Goal: Task Accomplishment & Management: Manage account settings

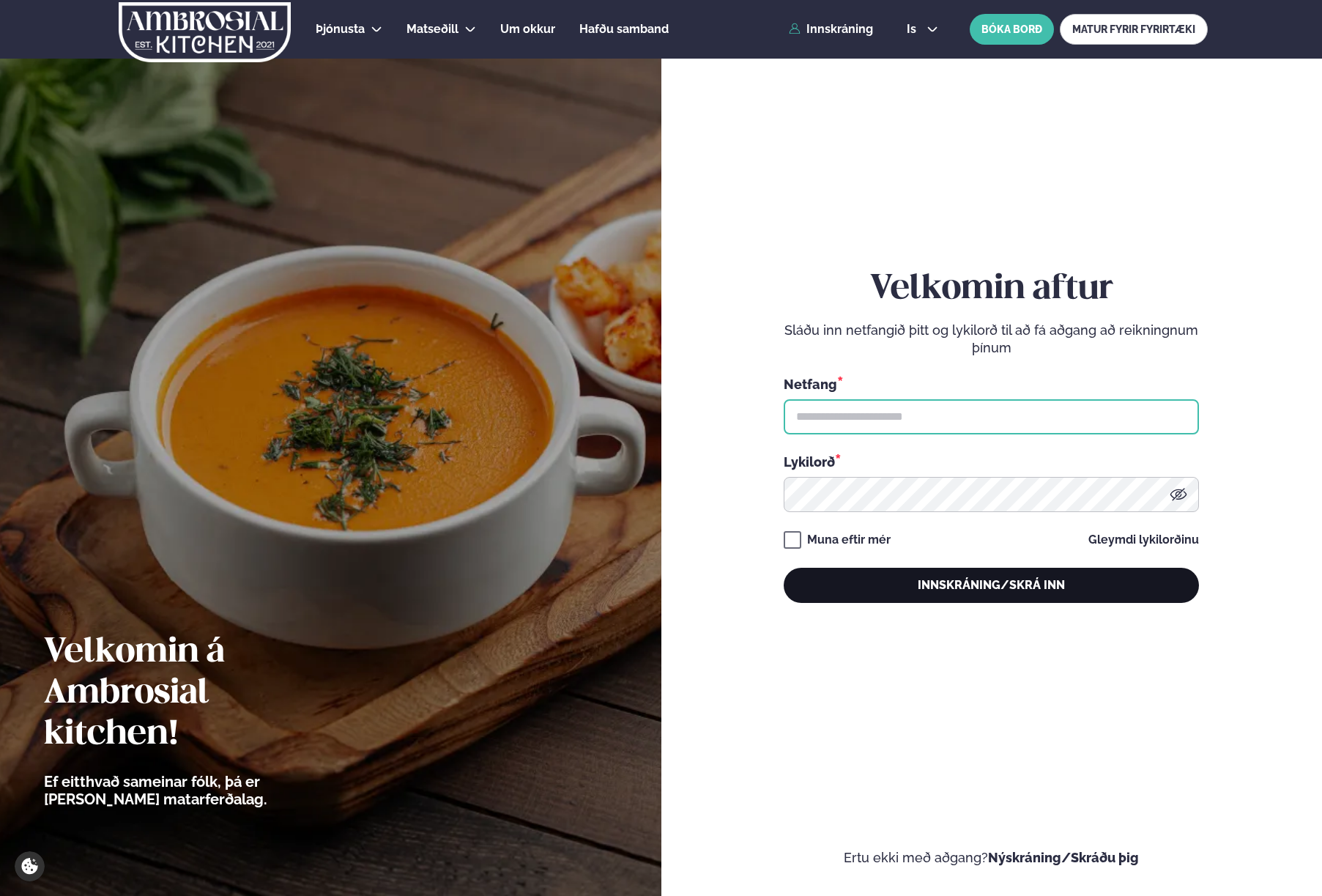
type input "**********"
click at [991, 595] on button "Innskráning/Skrá inn" at bounding box center [991, 585] width 415 height 35
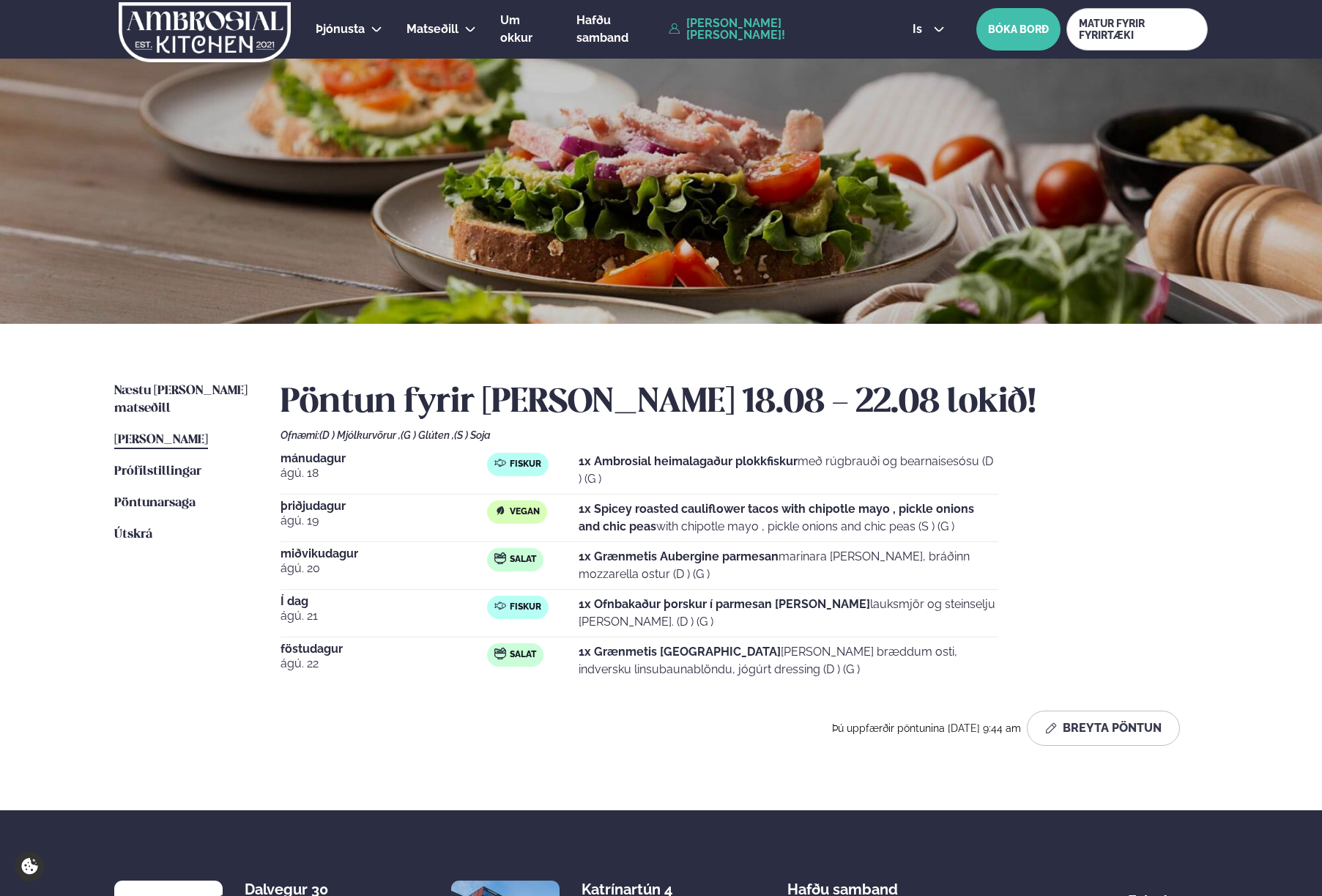
click at [628, 613] on p "1x Ofnbakaður þorskur í parmesan [PERSON_NAME] lauksmjör og steinselju [PERSON_…" at bounding box center [788, 612] width 420 height 35
click at [137, 372] on div "Næstu [PERSON_NAME] matseðill Næsta vika [PERSON_NAME] matseðill [PERSON_NAME] …" at bounding box center [661, 566] width 1181 height 486
click at [142, 388] on span "Næstu [PERSON_NAME] matseðill" at bounding box center [180, 399] width 133 height 30
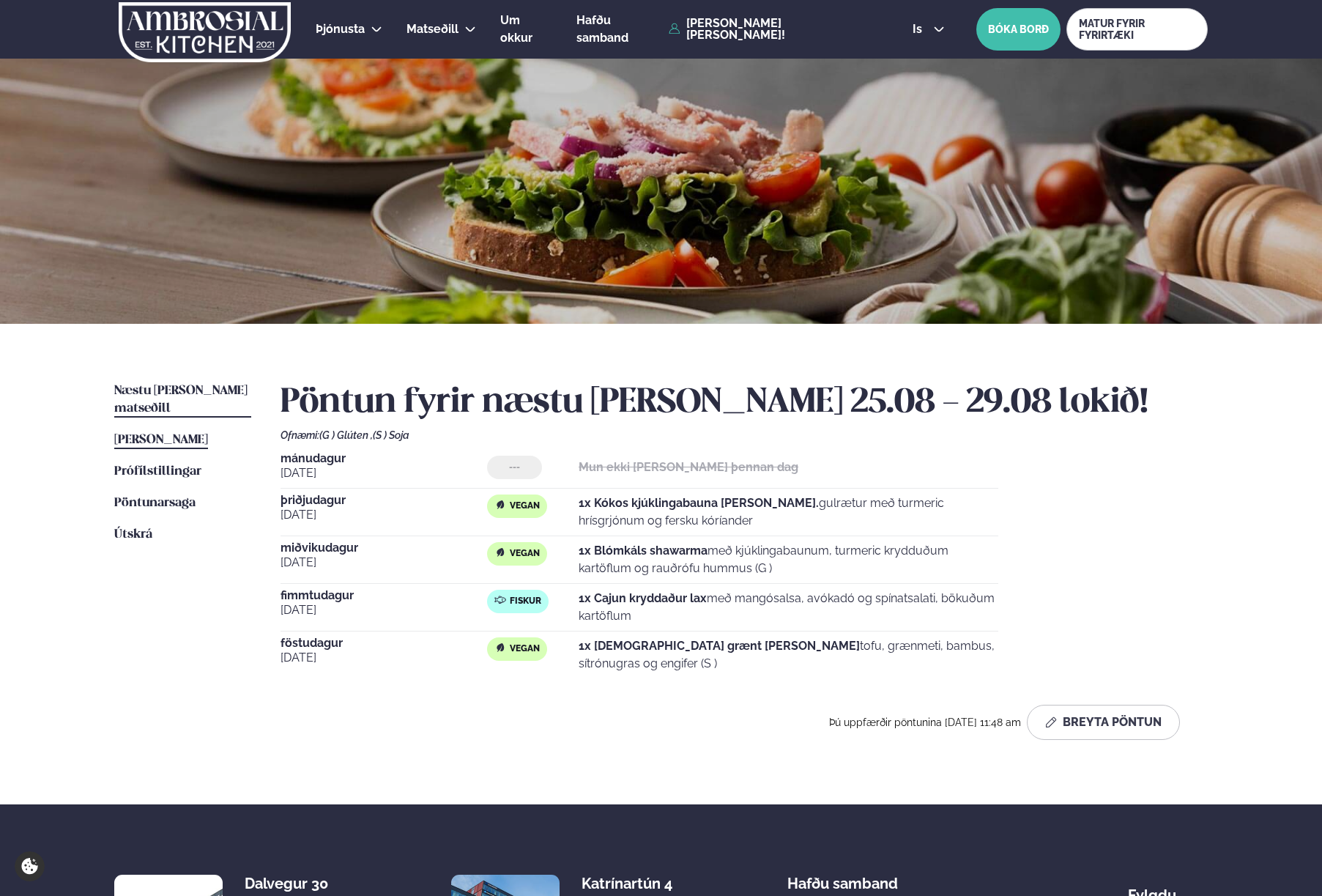
click at [133, 432] on link "[PERSON_NAME] matseðill [PERSON_NAME]" at bounding box center [160, 440] width 94 height 18
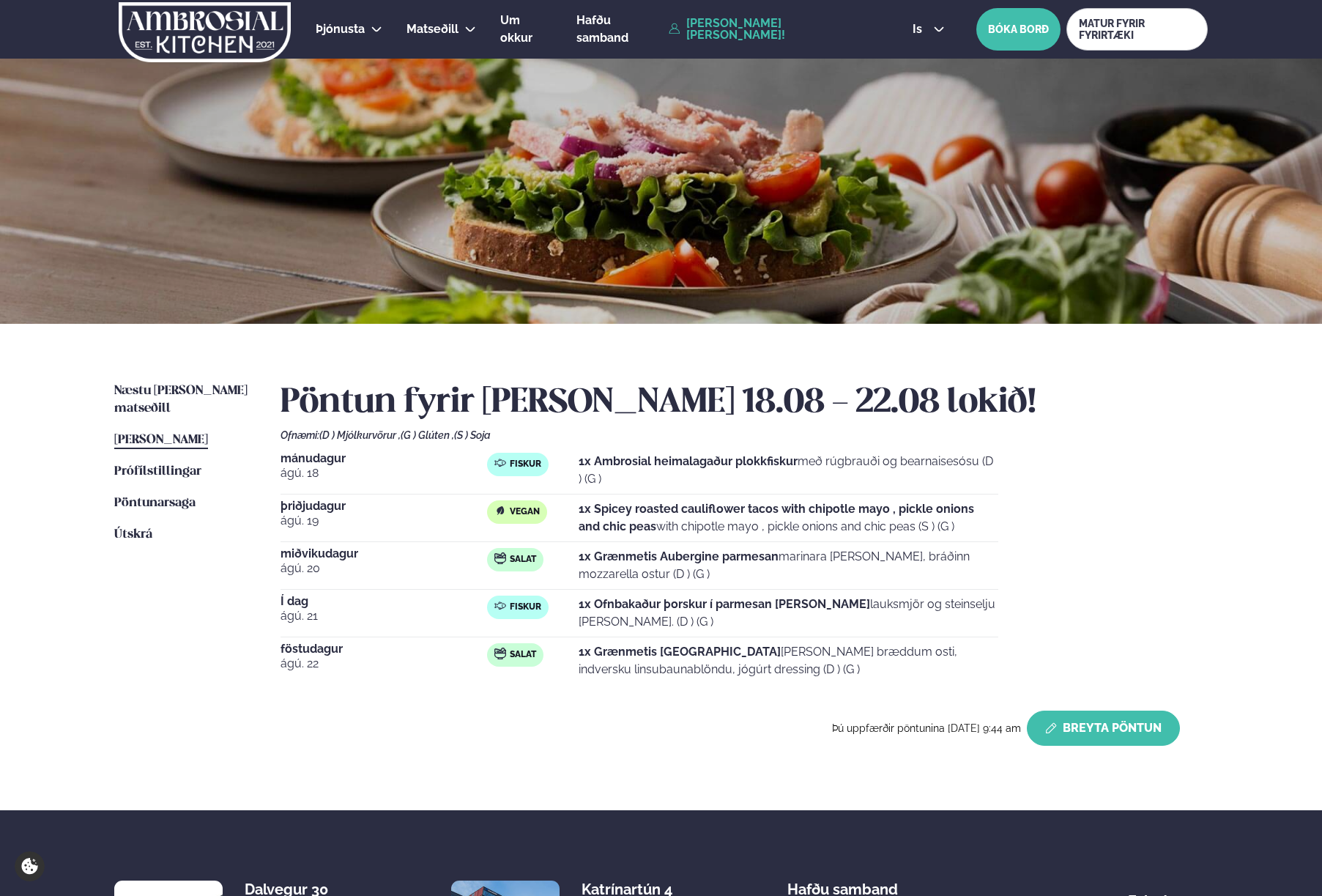
click at [1080, 727] on button "Breyta Pöntun" at bounding box center [1104, 727] width 153 height 35
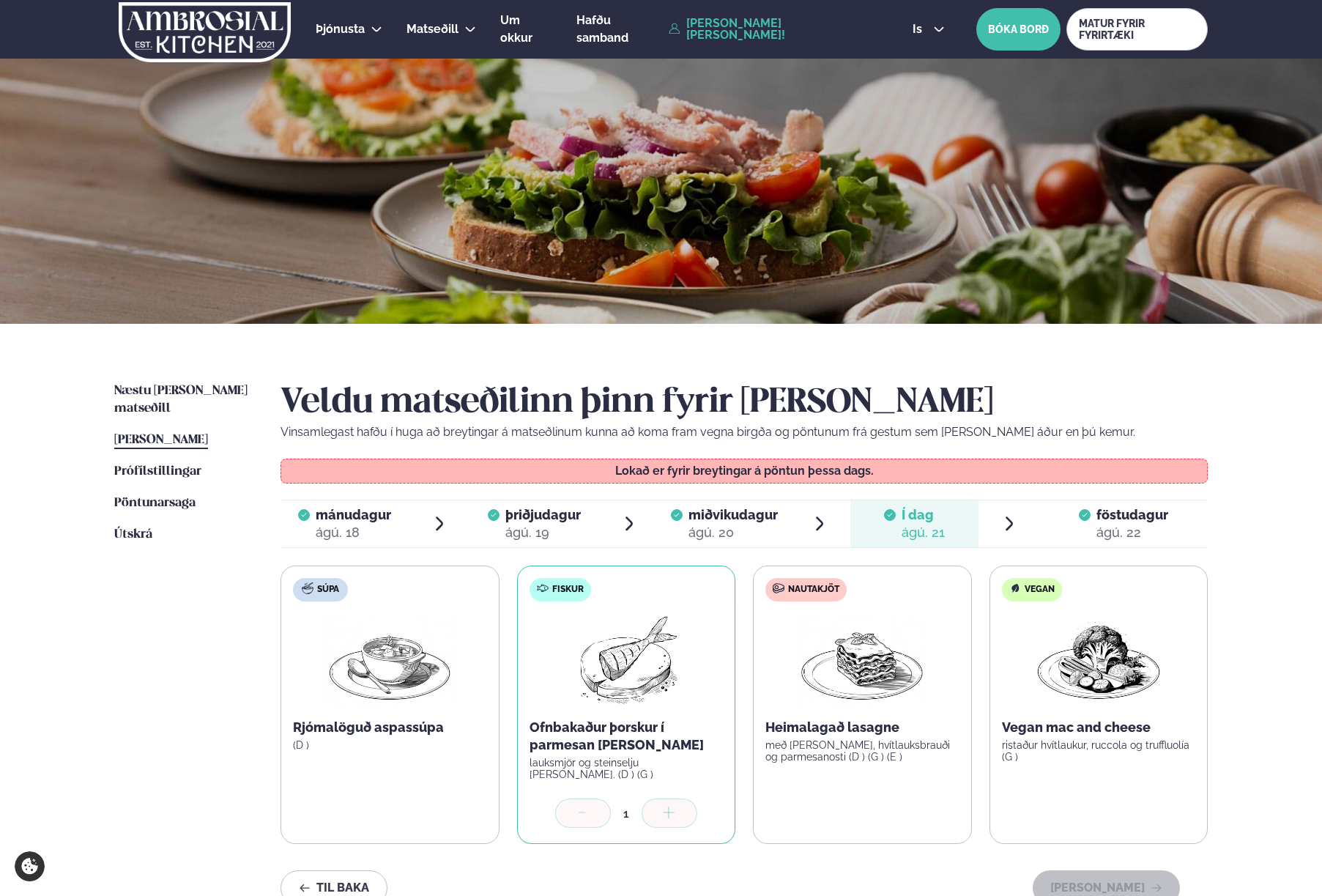
click at [1134, 519] on span "föstudagur" at bounding box center [1132, 514] width 71 height 15
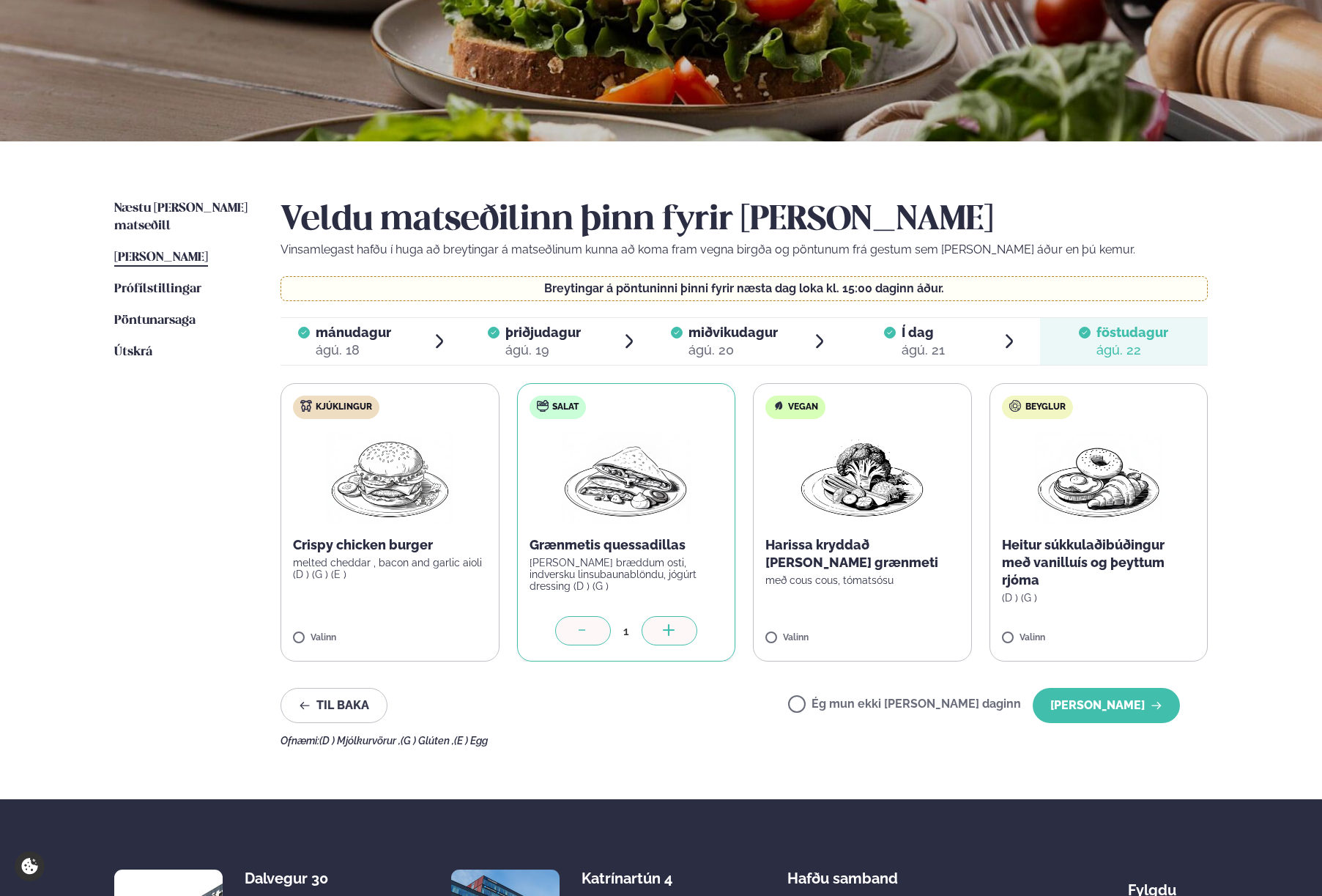
scroll to position [183, 0]
click at [566, 629] on div at bounding box center [583, 629] width 55 height 29
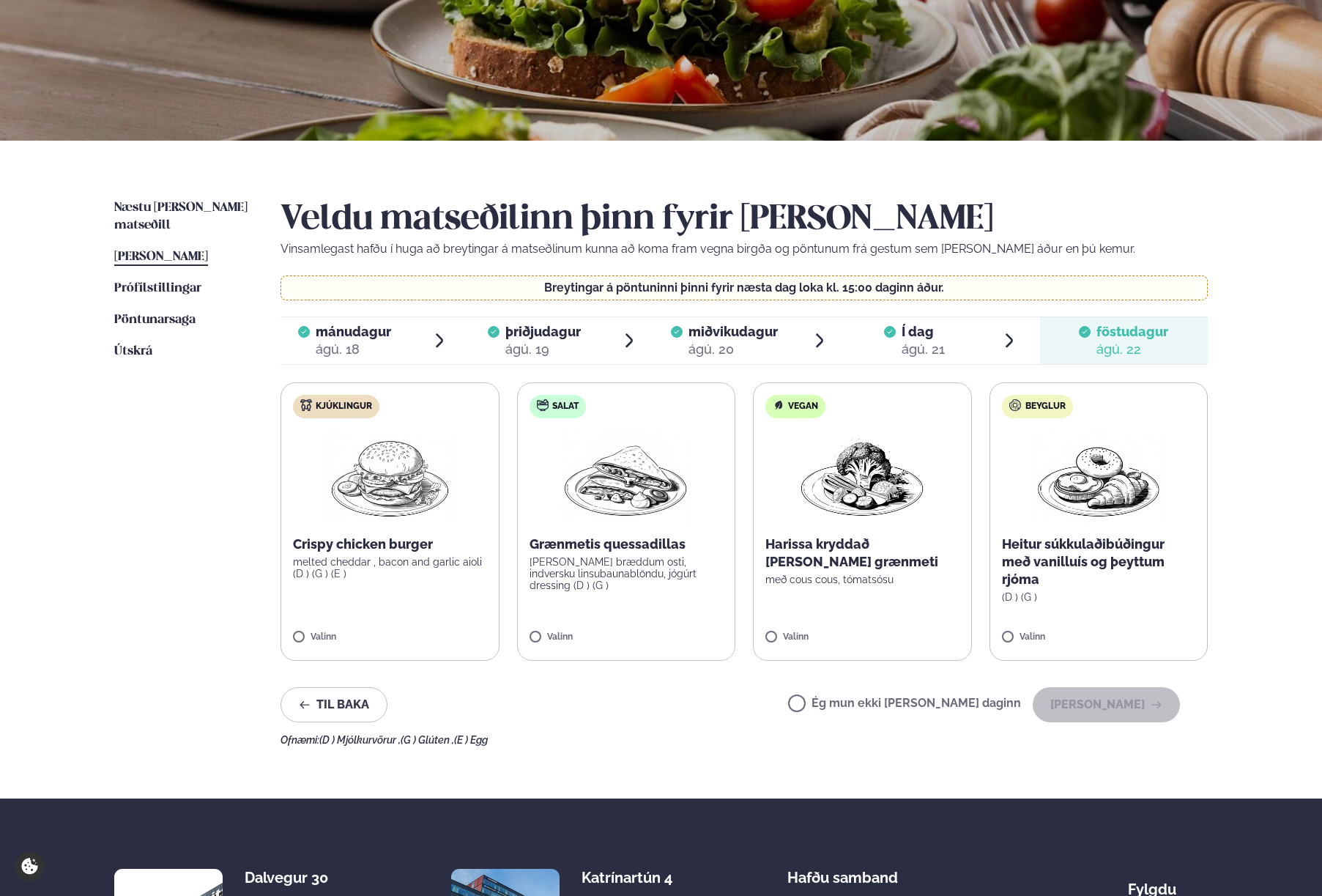
click at [921, 692] on div "Ég mun ekki [PERSON_NAME] daginn [PERSON_NAME]" at bounding box center [983, 703] width 391 height 35
click at [921, 693] on div "Ég mun ekki [PERSON_NAME] daginn [PERSON_NAME]" at bounding box center [983, 703] width 391 height 35
click at [921, 697] on span "Ég mun ekki [PERSON_NAME] daginn" at bounding box center [904, 704] width 233 height 16
click at [921, 702] on label "Ég mun ekki [PERSON_NAME] daginn" at bounding box center [904, 704] width 233 height 15
click at [1082, 713] on button "[PERSON_NAME]" at bounding box center [1105, 703] width 147 height 35
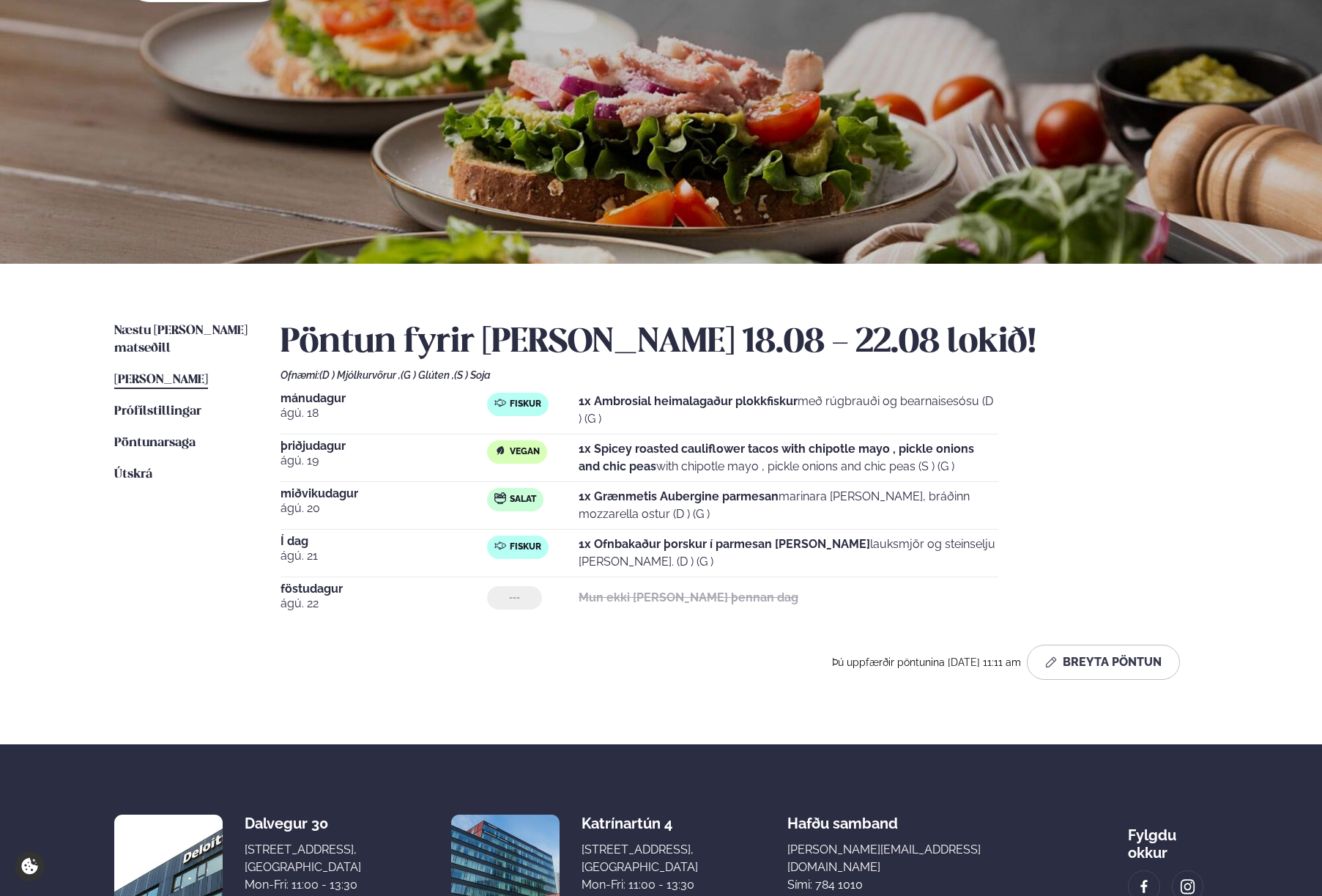
scroll to position [0, 0]
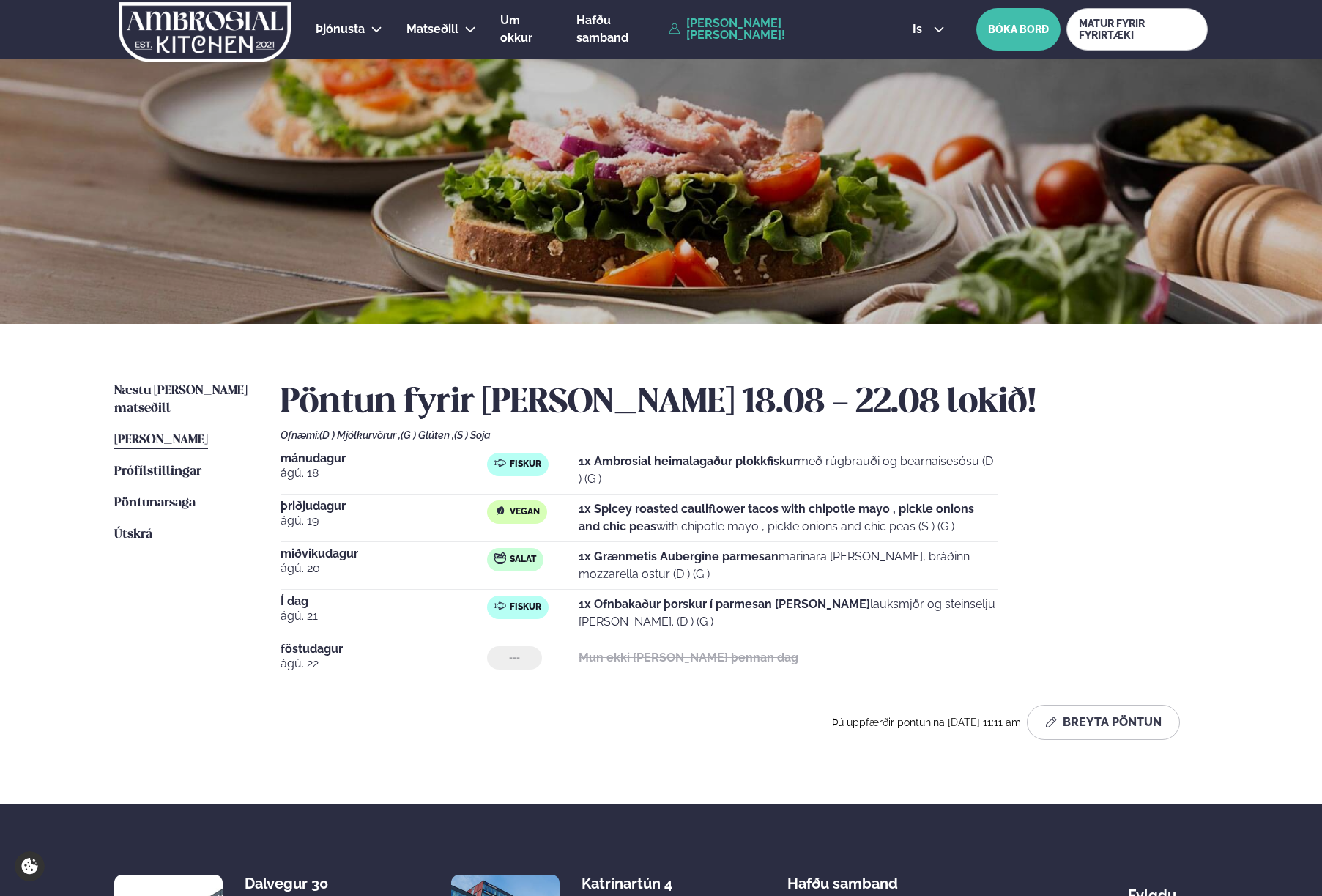
click at [211, 37] on img at bounding box center [204, 31] width 175 height 60
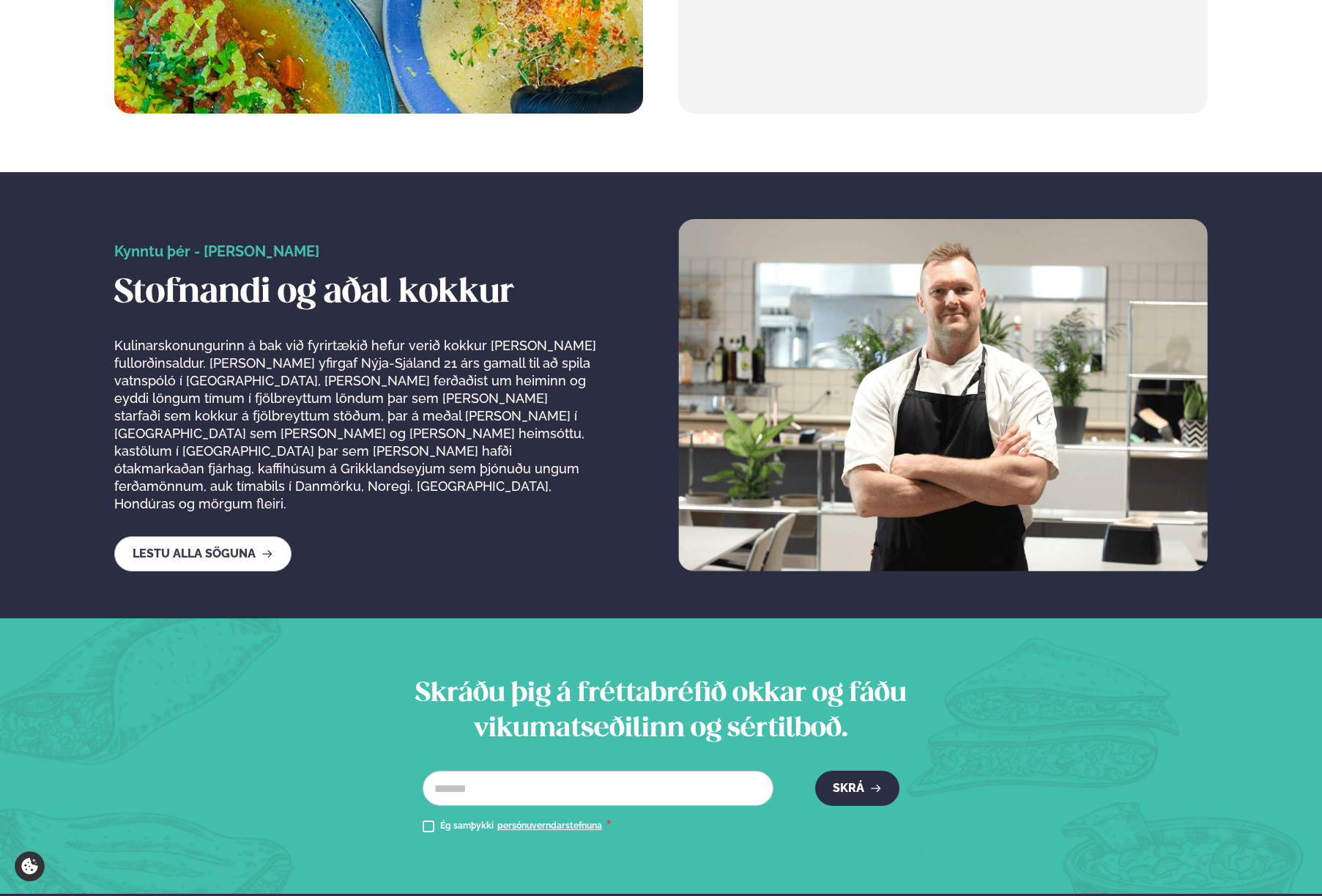
scroll to position [2471, 0]
